Goal: Task Accomplishment & Management: Use online tool/utility

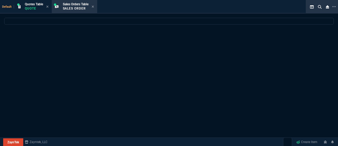
select select
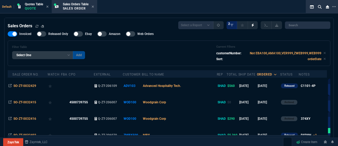
select select "4: SHAD"
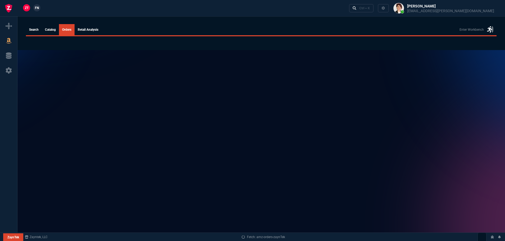
select select
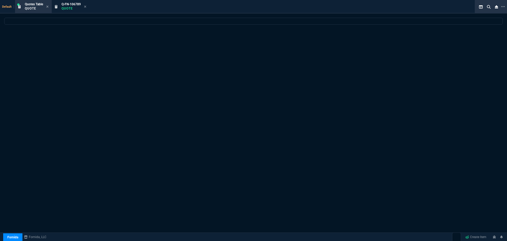
select select "4: SHAD"
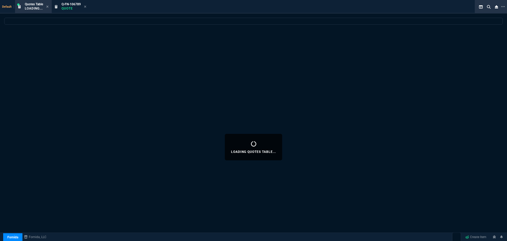
select select
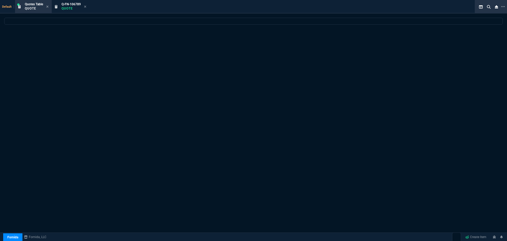
select select "4: SHAD"
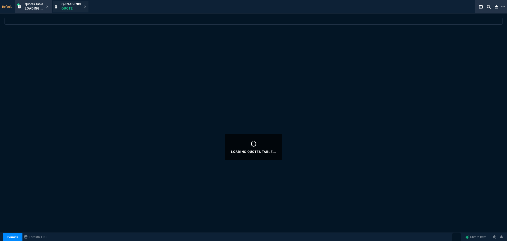
select select
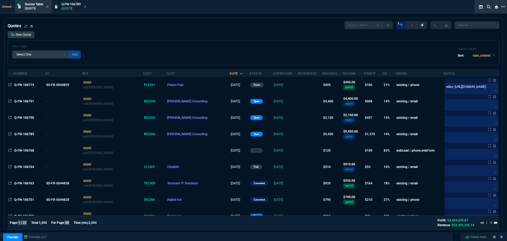
click at [503, 6] on icon at bounding box center [504, 6] width 4 height 4
click at [470, 11] on li "Open New Tab" at bounding box center [476, 10] width 52 height 6
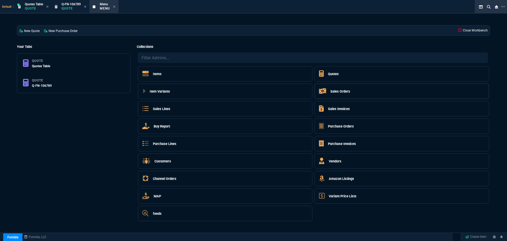
click at [345, 91] on h5 "Sales Orders" at bounding box center [341, 91] width 20 height 5
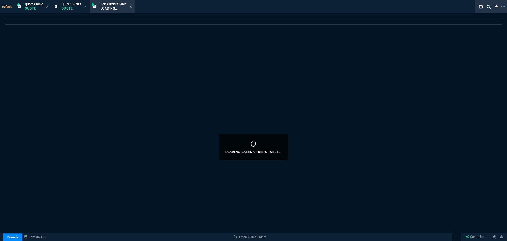
select select
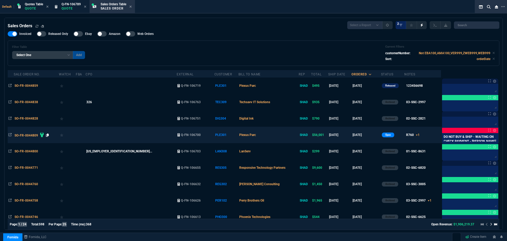
click at [49, 136] on icon at bounding box center [47, 134] width 3 height 3
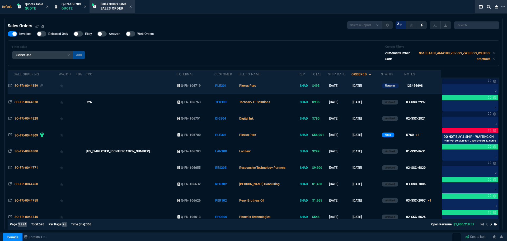
click at [34, 84] on span "SO-FR-0044859" at bounding box center [27, 86] width 24 height 4
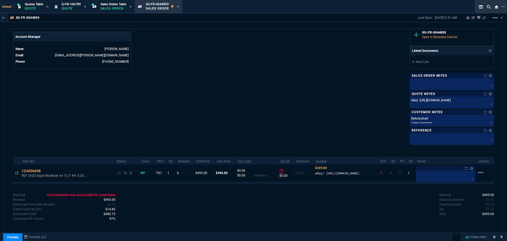
scroll to position [251, 0]
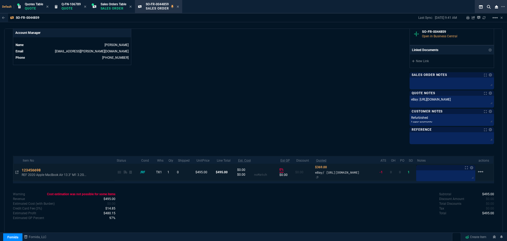
click at [360, 172] on span "eBay/ [URL][DOMAIN_NAME]" at bounding box center [337, 172] width 44 height 4
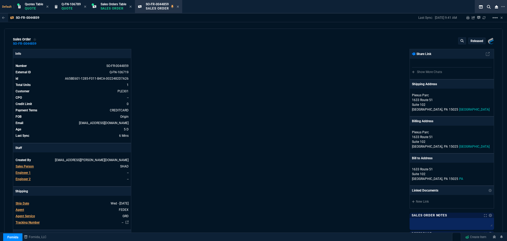
select select "4: SHAD"
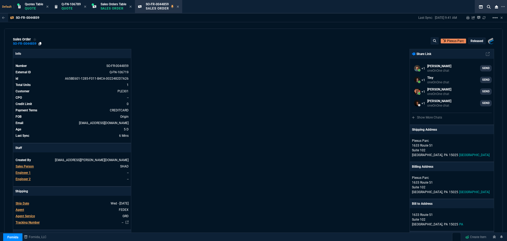
click at [40, 43] on icon at bounding box center [40, 43] width 3 height 3
click at [40, 42] on icon at bounding box center [40, 43] width 3 height 3
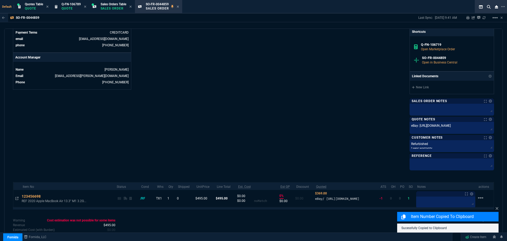
scroll to position [258, 0]
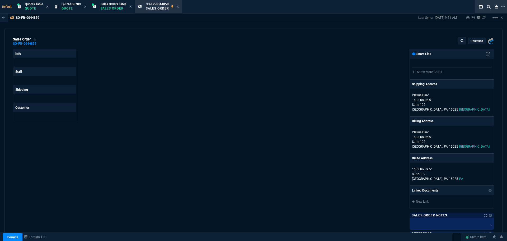
select select "4: SHAD"
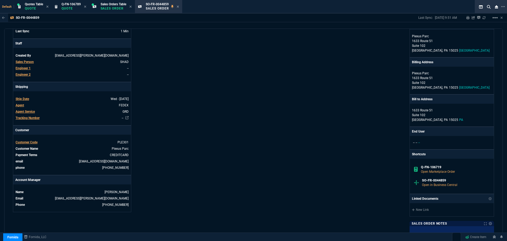
scroll to position [20, 0]
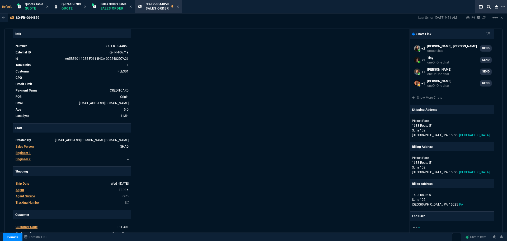
click at [179, 6] on icon at bounding box center [178, 7] width 2 height 2
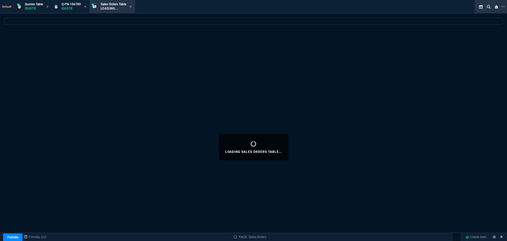
select select
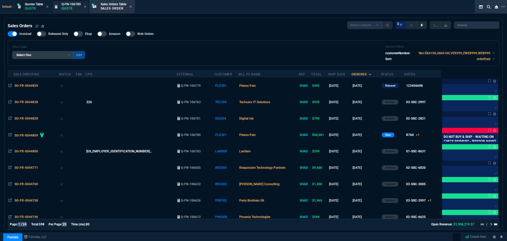
click at [58, 4] on div "Q-FN-106789 Quote" at bounding box center [71, 6] width 36 height 11
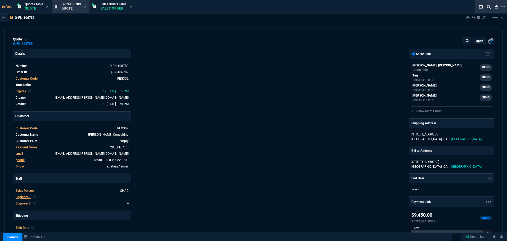
type input "19"
type input "597"
type input "11"
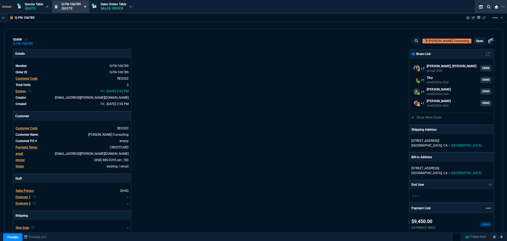
click at [86, 7] on icon at bounding box center [85, 7] width 2 height 2
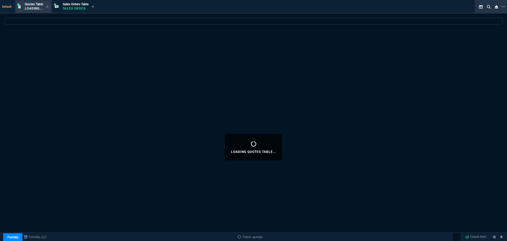
select select
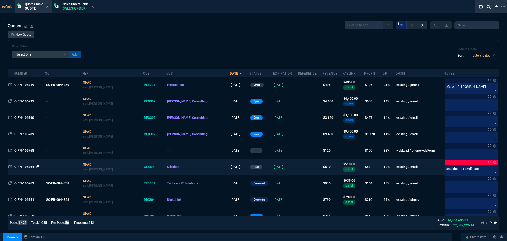
click at [38, 166] on icon at bounding box center [37, 166] width 3 height 3
